Goal: Information Seeking & Learning: Learn about a topic

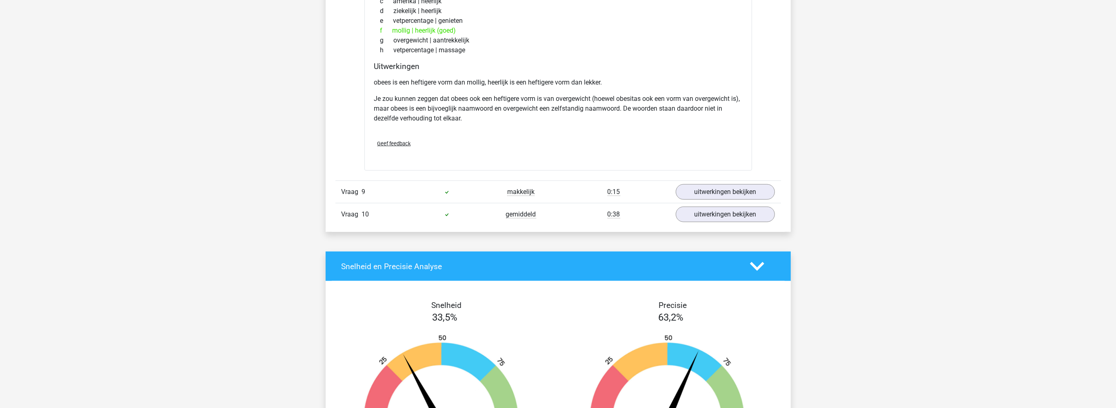
scroll to position [1551, 0]
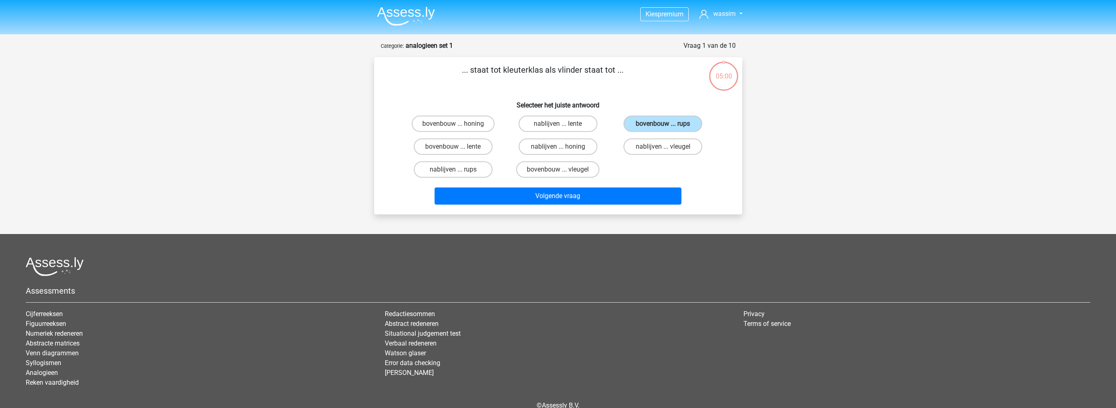
scroll to position [40, 0]
